Goal: Task Accomplishment & Management: Complete application form

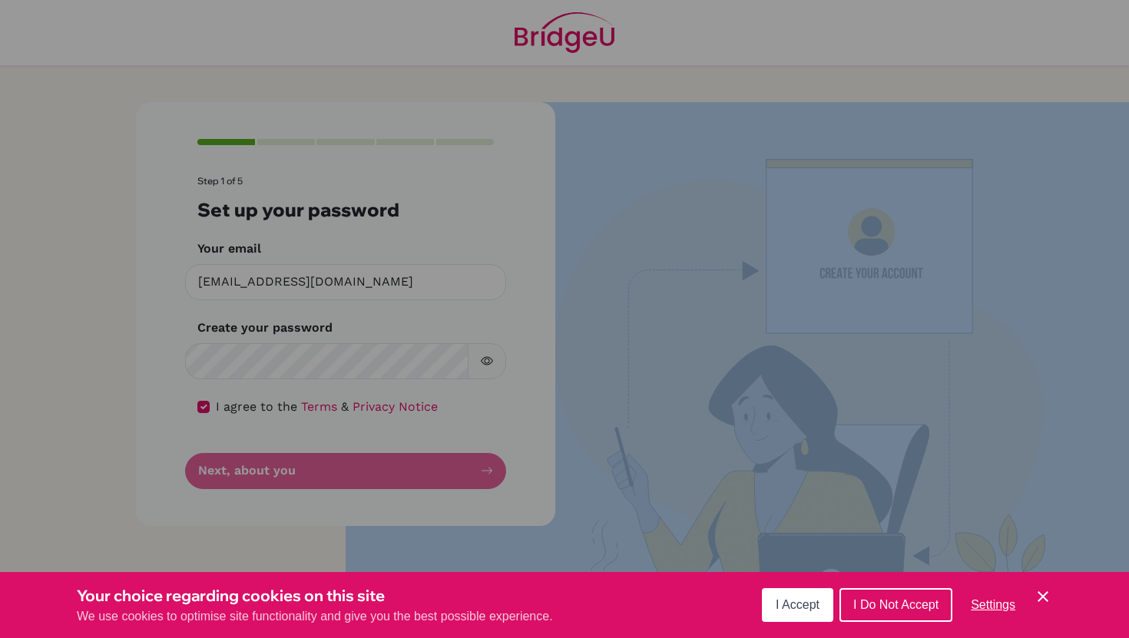
click at [819, 616] on button "I Accept" at bounding box center [797, 605] width 71 height 34
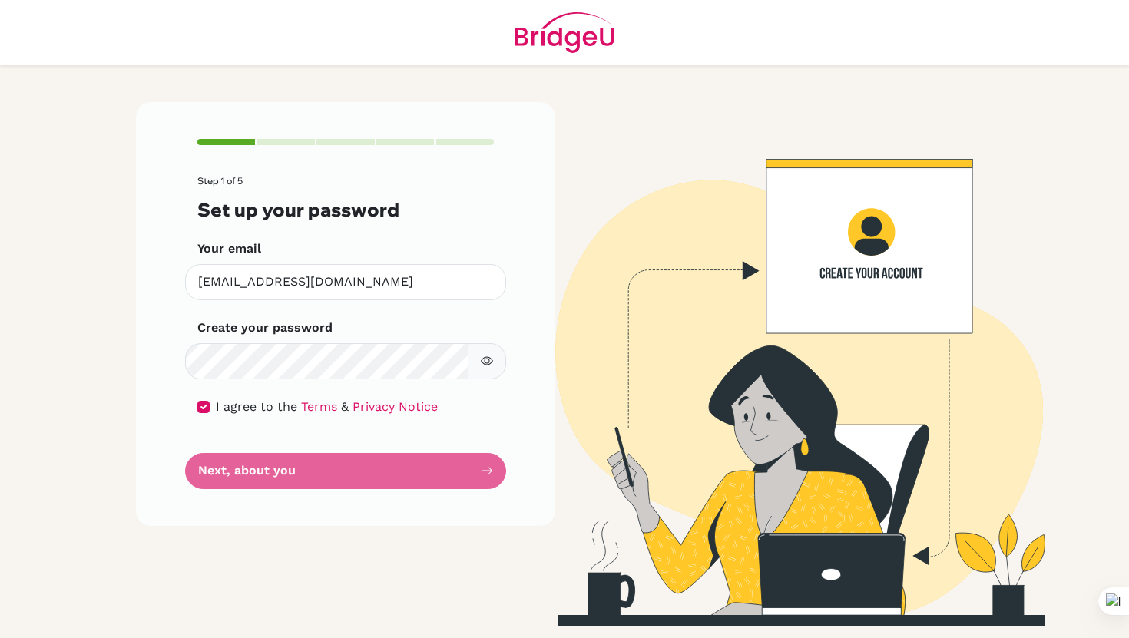
click at [425, 476] on form "Step 1 of 5 Set up your password Your email [EMAIL_ADDRESS][DOMAIN_NAME] Invali…" at bounding box center [345, 332] width 296 height 313
click at [482, 355] on icon "button" at bounding box center [487, 361] width 12 height 12
click at [379, 474] on form "Step 1 of 5 Set up your password Your email [EMAIL_ADDRESS][DOMAIN_NAME] Invali…" at bounding box center [345, 332] width 296 height 313
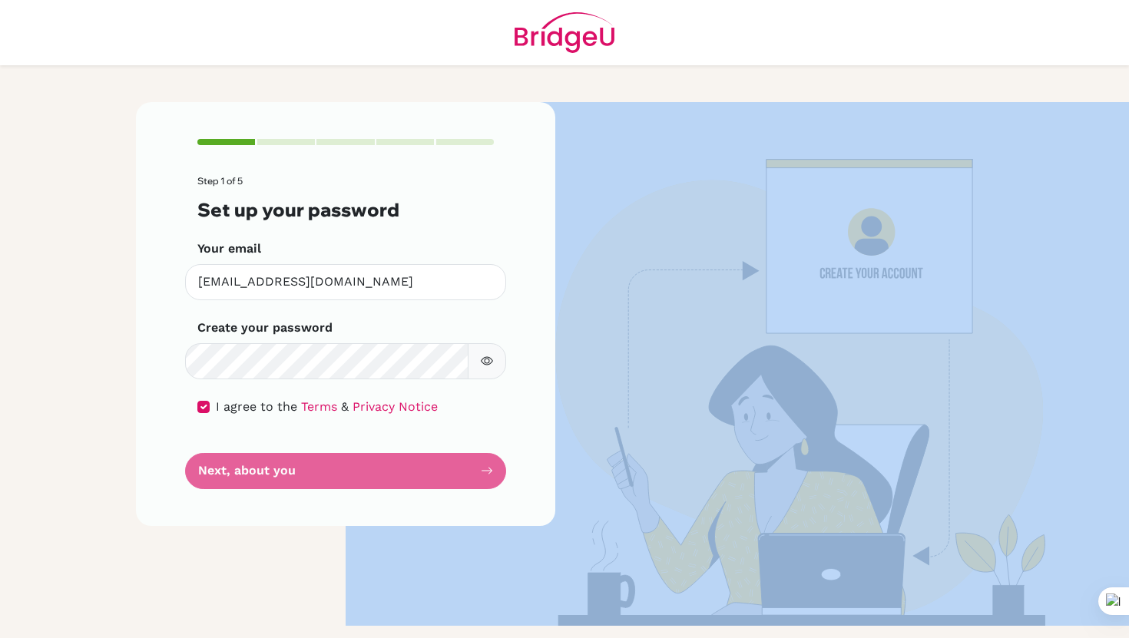
click at [379, 474] on form "Step 1 of 5 Set up your password Your email [EMAIL_ADDRESS][DOMAIN_NAME] Invali…" at bounding box center [345, 332] width 296 height 313
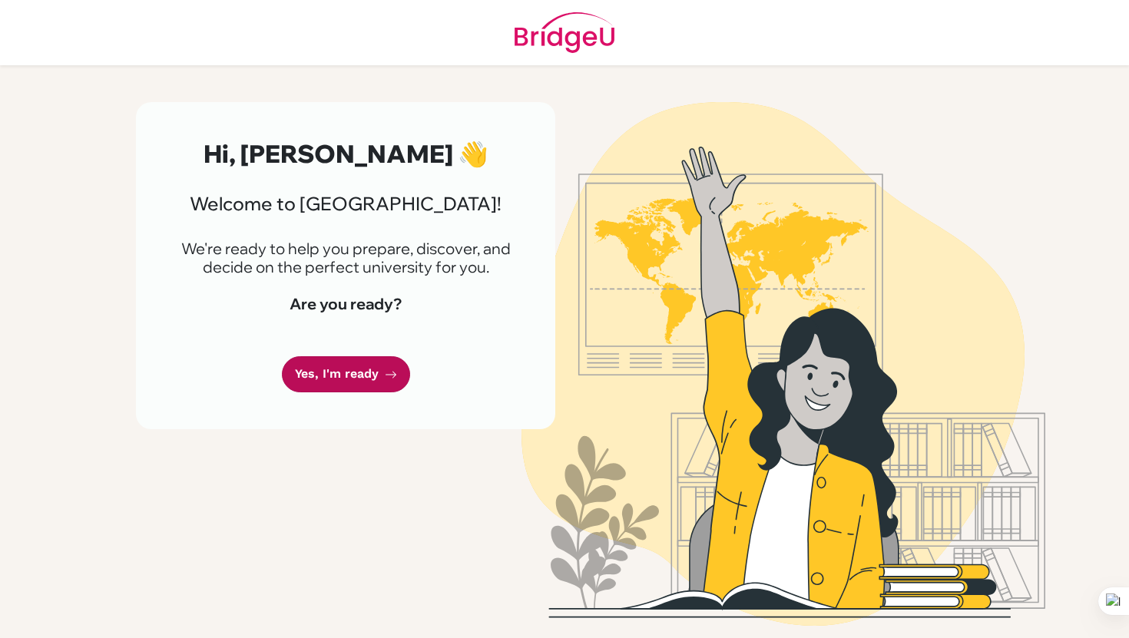
click at [385, 392] on link "Yes, I'm ready" at bounding box center [346, 374] width 128 height 36
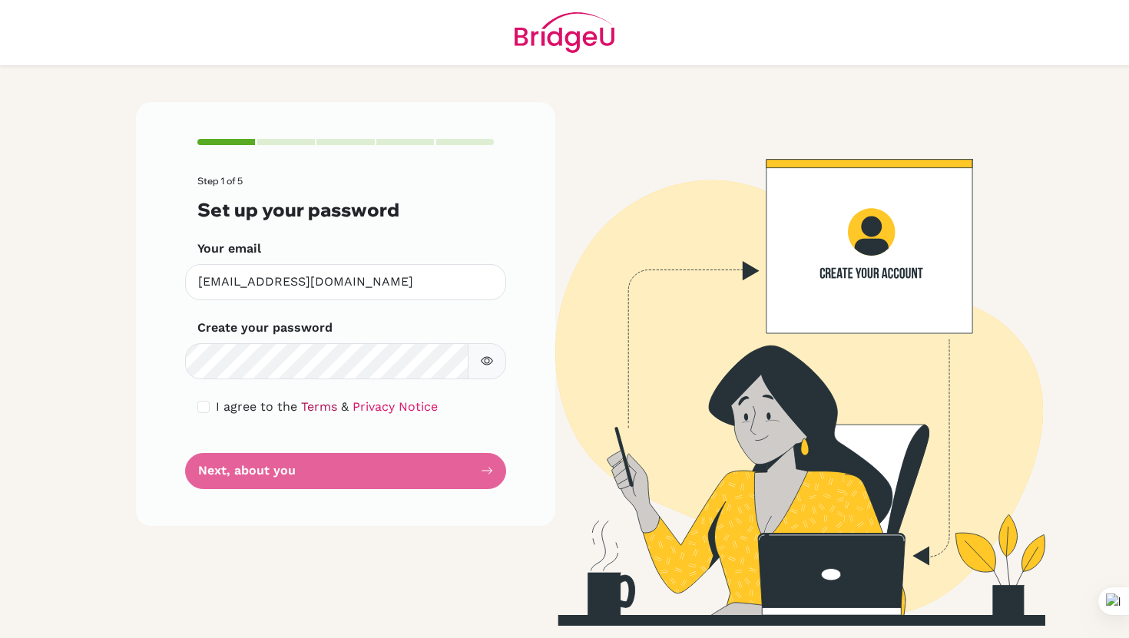
click at [301, 399] on link "Terms" at bounding box center [319, 406] width 36 height 15
click at [210, 413] on div "I agree to the Terms & Privacy Notice" at bounding box center [345, 407] width 296 height 18
click at [207, 412] on input "checkbox" at bounding box center [203, 407] width 12 height 12
checkbox input "true"
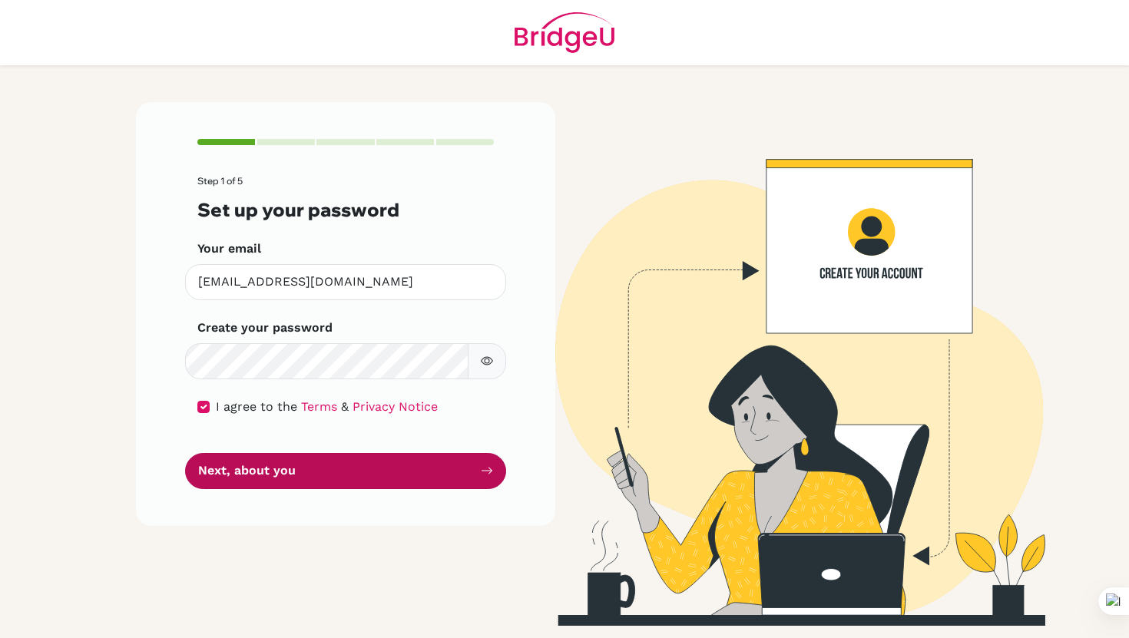
click at [257, 470] on button "Next, about you" at bounding box center [345, 471] width 321 height 36
